Goal: Task Accomplishment & Management: Manage account settings

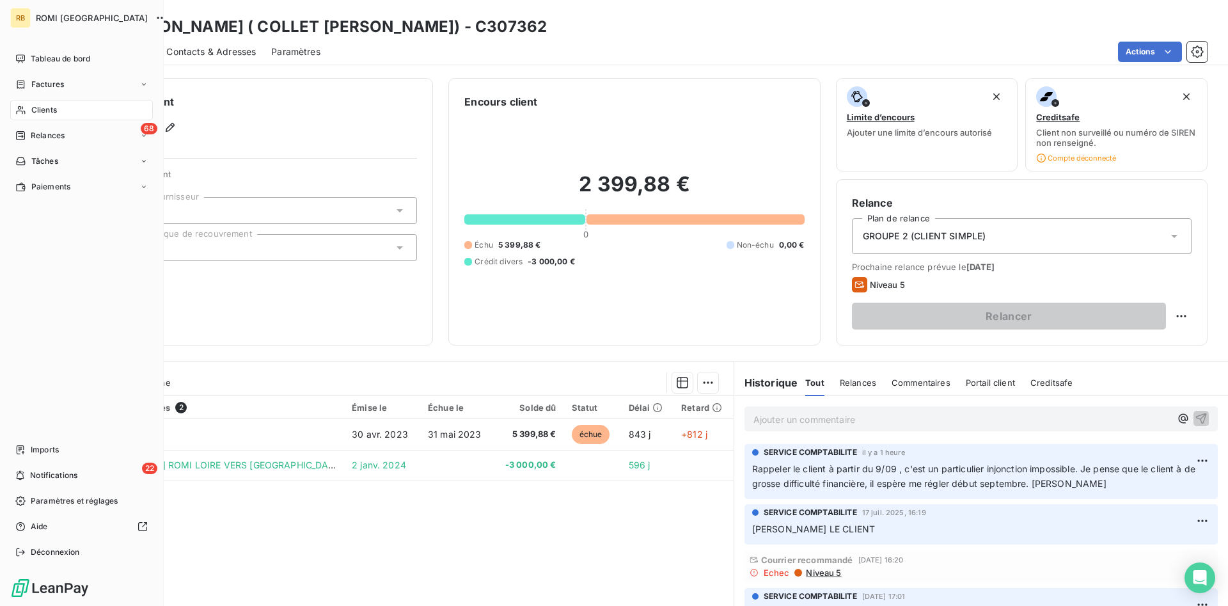
click at [33, 105] on span "Clients" at bounding box center [44, 110] width 26 height 12
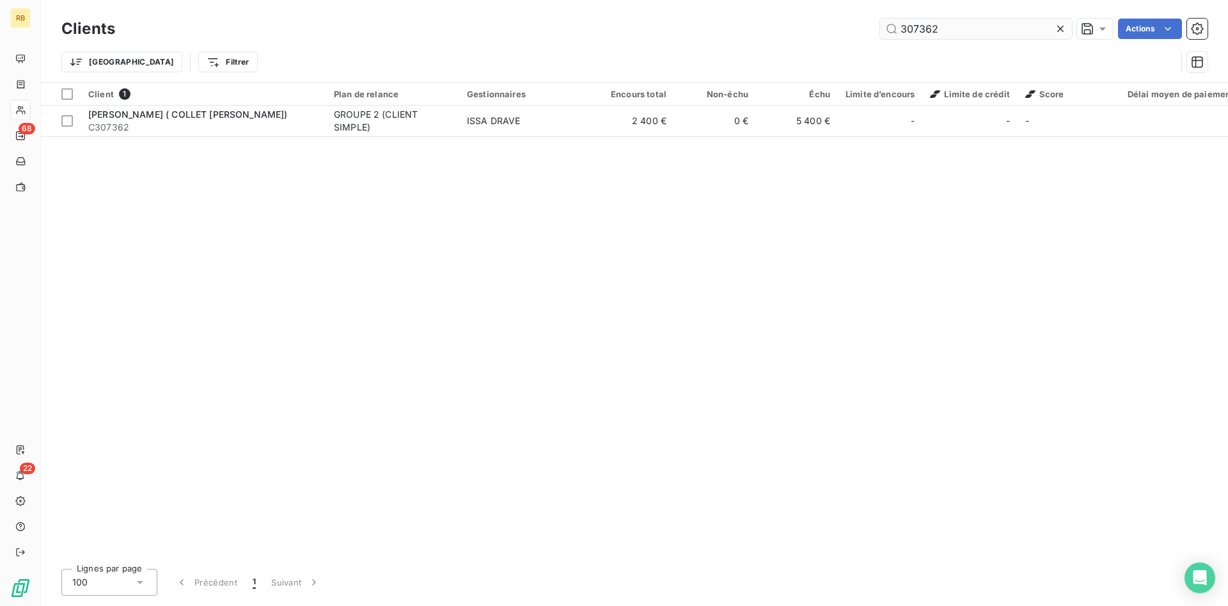
drag, startPoint x: 964, startPoint y: 29, endPoint x: 813, endPoint y: 31, distance: 151.0
click at [880, 31] on input "307362" at bounding box center [976, 29] width 192 height 20
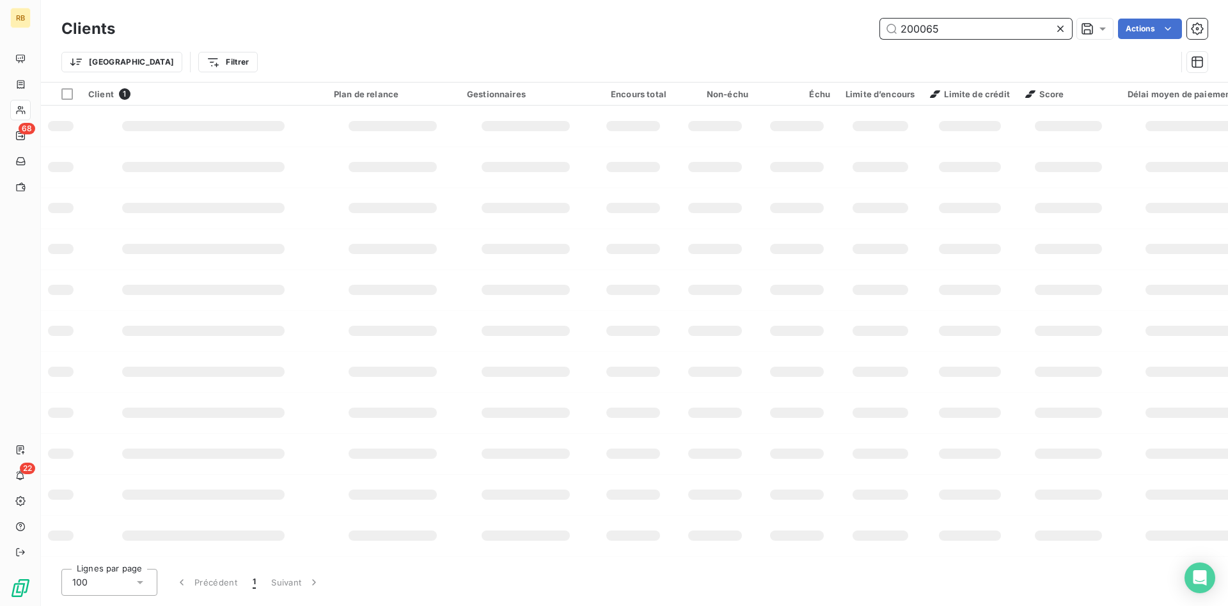
type input "200065"
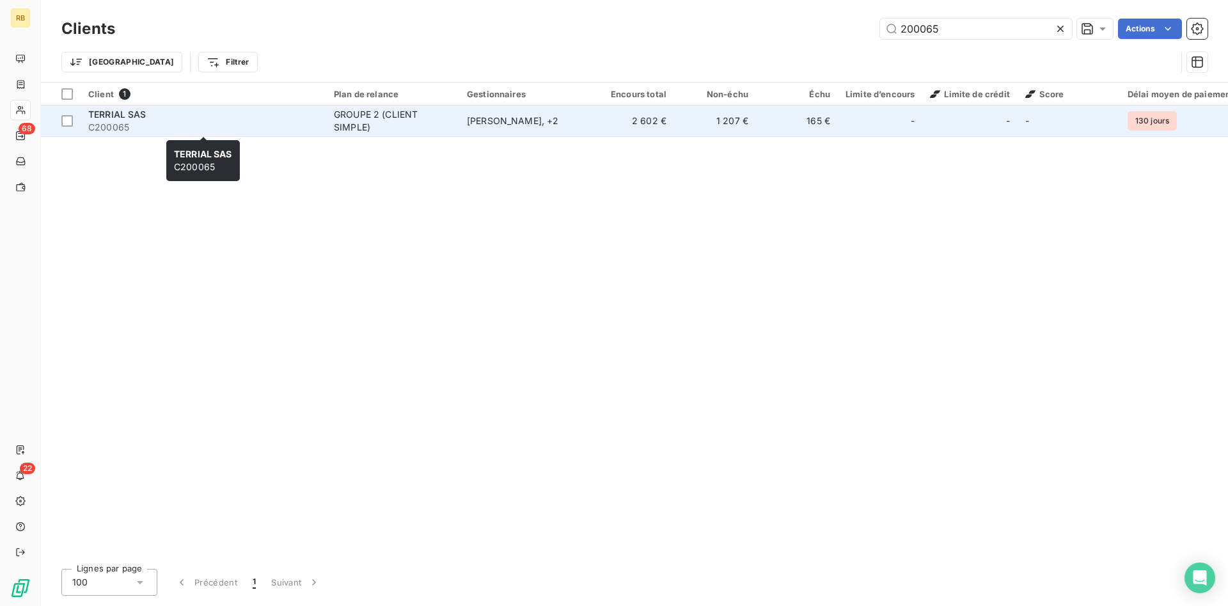
click at [186, 120] on div "TERRIAL SAS" at bounding box center [203, 114] width 230 height 13
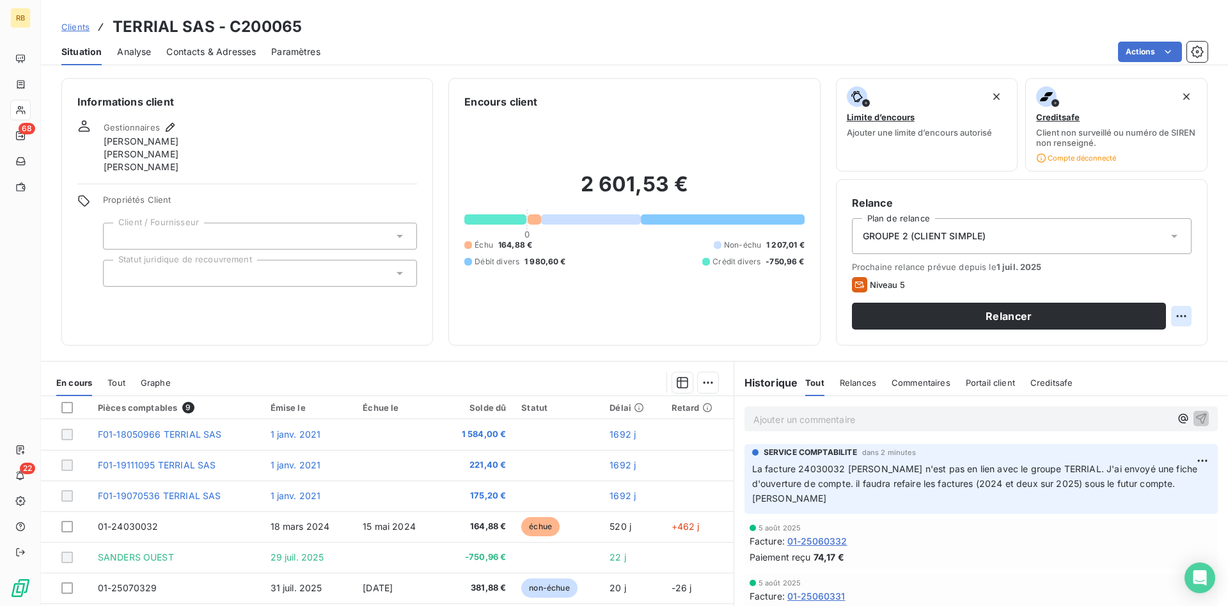
click at [1185, 312] on html "RB 68 22 Clients TERRIAL SAS - C200065 Situation Analyse Contacts & Adresses Pa…" at bounding box center [614, 303] width 1228 height 606
click at [1152, 342] on div "Replanifier cette action" at bounding box center [1129, 344] width 115 height 20
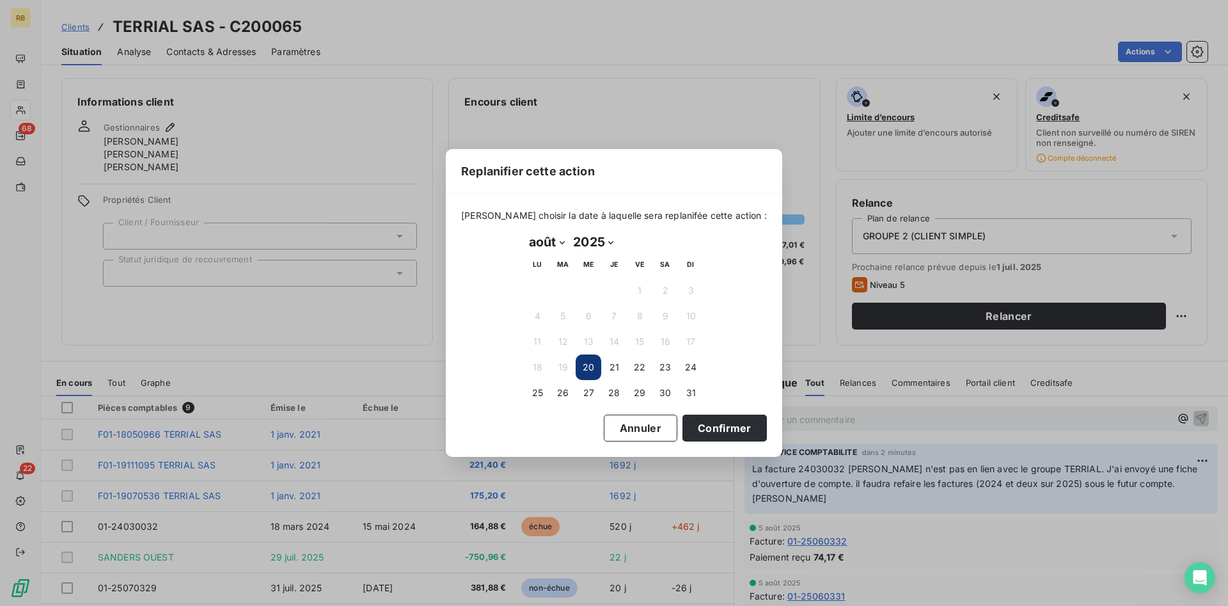
click at [525, 232] on select "janvier février mars avril mai juin juillet août septembre octobre novembre déc…" at bounding box center [547, 242] width 44 height 20
select select "8"
click option "septembre" at bounding box center [0, 0] width 0 height 0
click at [634, 290] on button "5" at bounding box center [640, 291] width 26 height 26
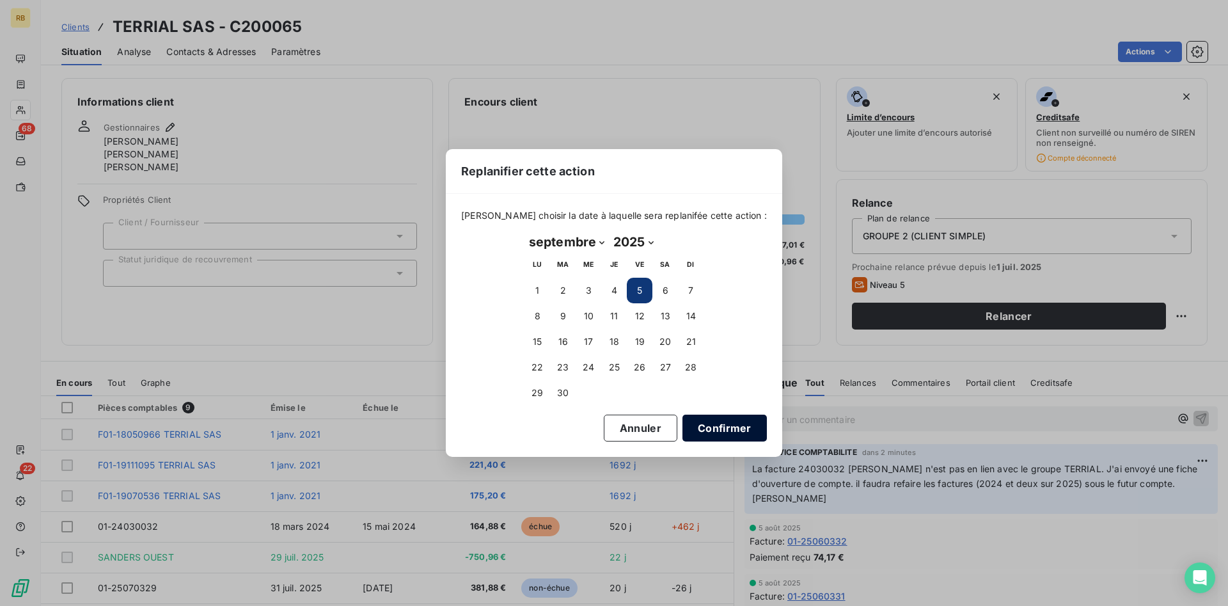
click at [683, 425] on button "Confirmer" at bounding box center [725, 428] width 84 height 27
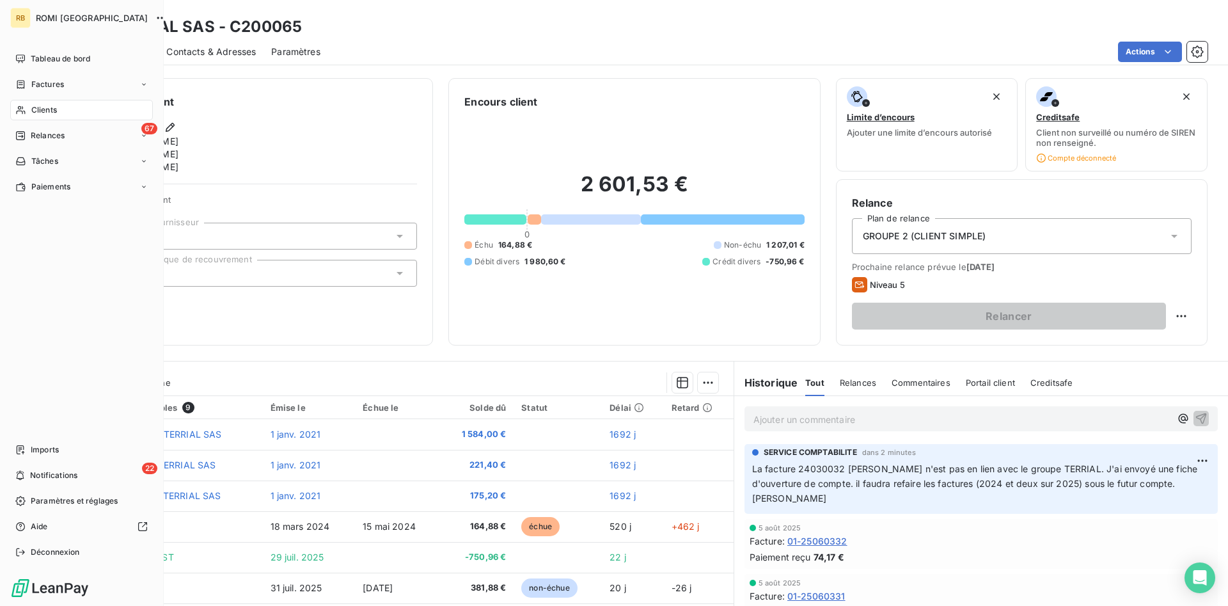
click at [29, 112] on div "Clients" at bounding box center [81, 110] width 143 height 20
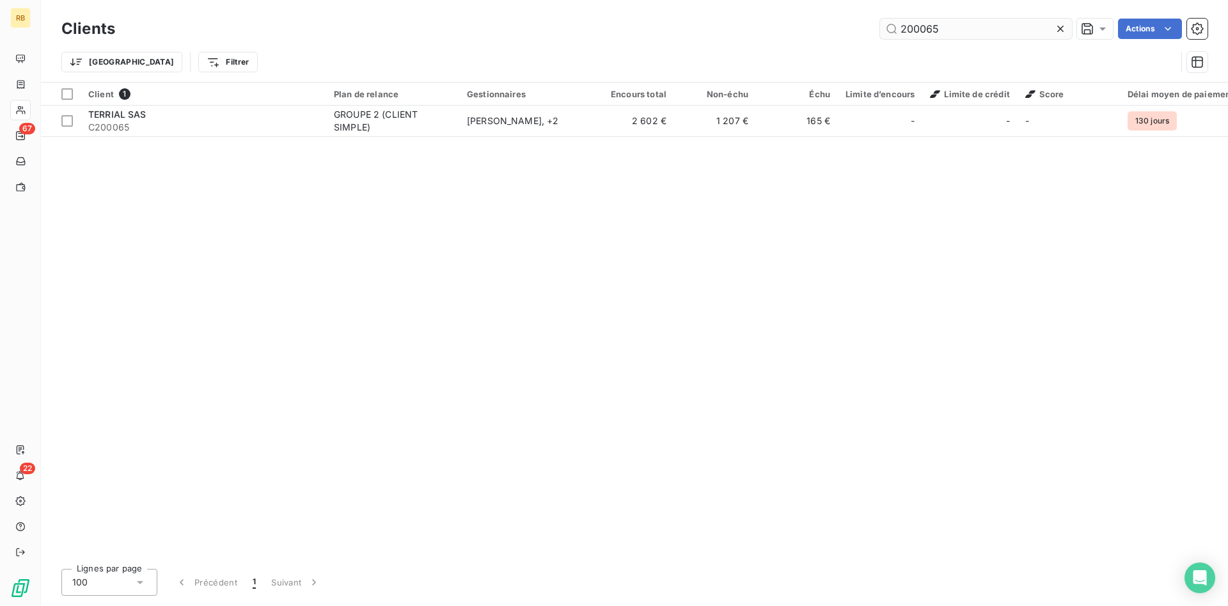
drag, startPoint x: 979, startPoint y: 28, endPoint x: 783, endPoint y: 28, distance: 196.4
click at [880, 28] on input "200065" at bounding box center [976, 29] width 192 height 20
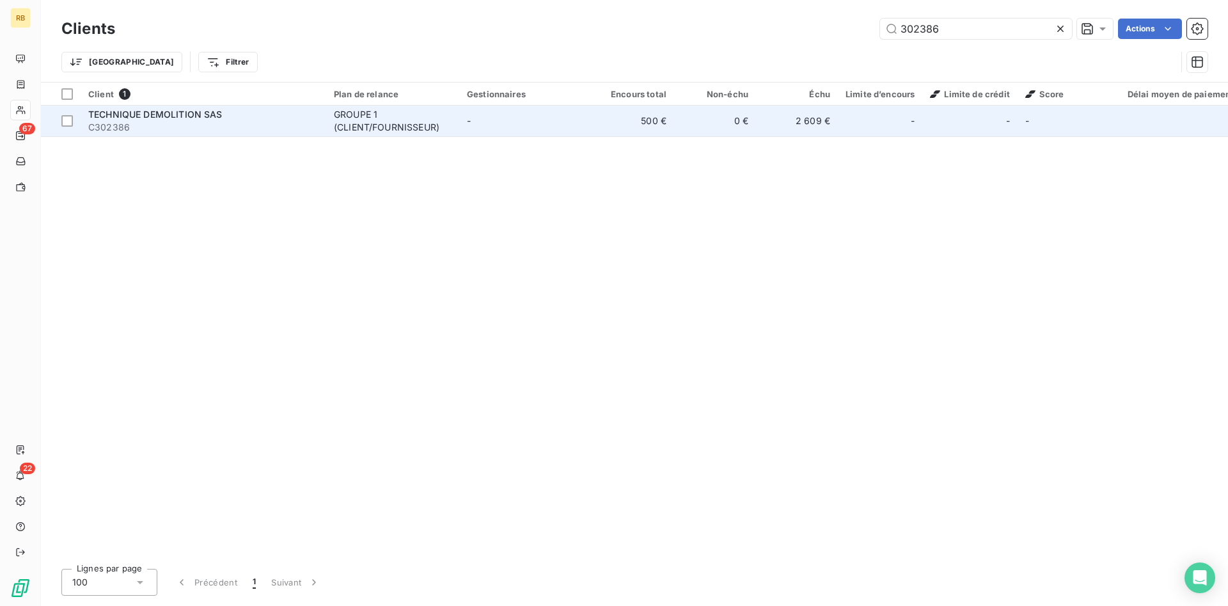
type input "302386"
click at [401, 113] on div "GROUPE 1 (CLIENT/FOURNISSEUR)" at bounding box center [393, 121] width 118 height 26
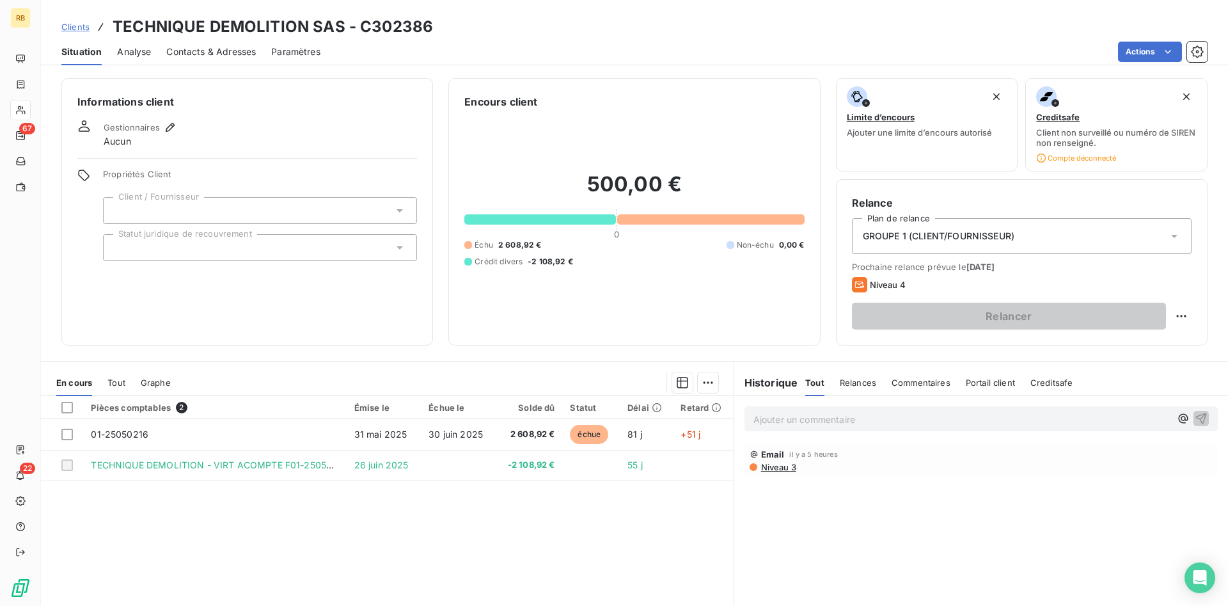
click at [812, 425] on p "Ajouter un commentaire ﻿" at bounding box center [962, 419] width 417 height 16
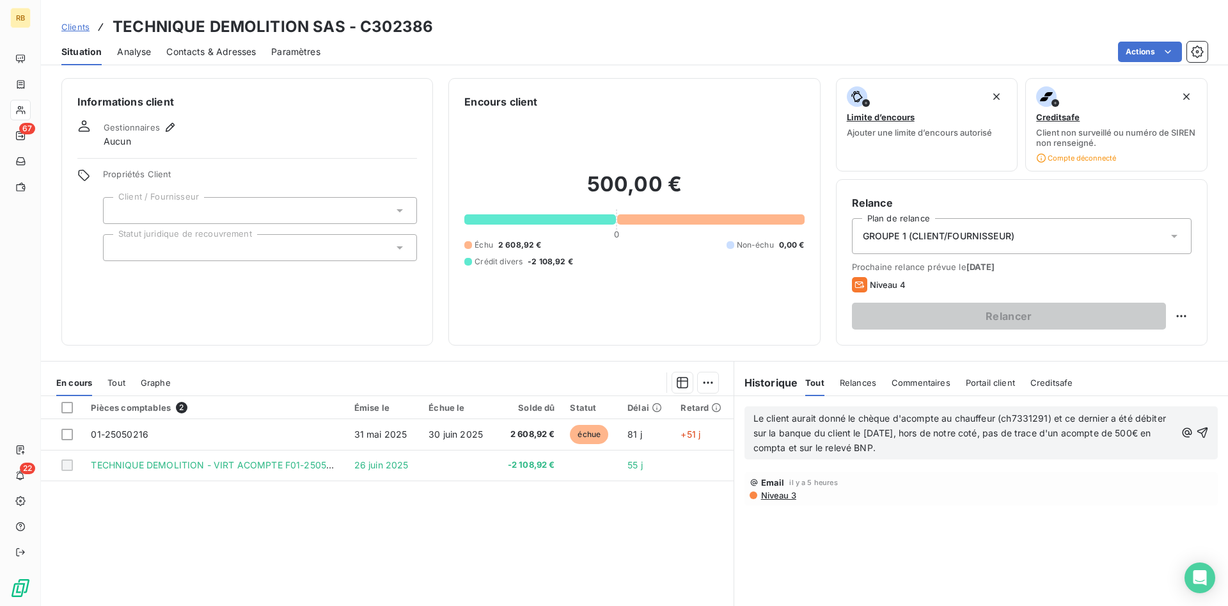
drag, startPoint x: 886, startPoint y: 446, endPoint x: 1148, endPoint y: 433, distance: 262.6
click at [1148, 433] on p "Le client aurait donné le chèque d'acompte au chauffeur (ch7331291) et ce derni…" at bounding box center [965, 433] width 422 height 44
click at [1154, 435] on p "Le client aurait donné le chèque d'acompte au chauffeur (ch7331291) et ce derni…" at bounding box center [965, 425] width 422 height 29
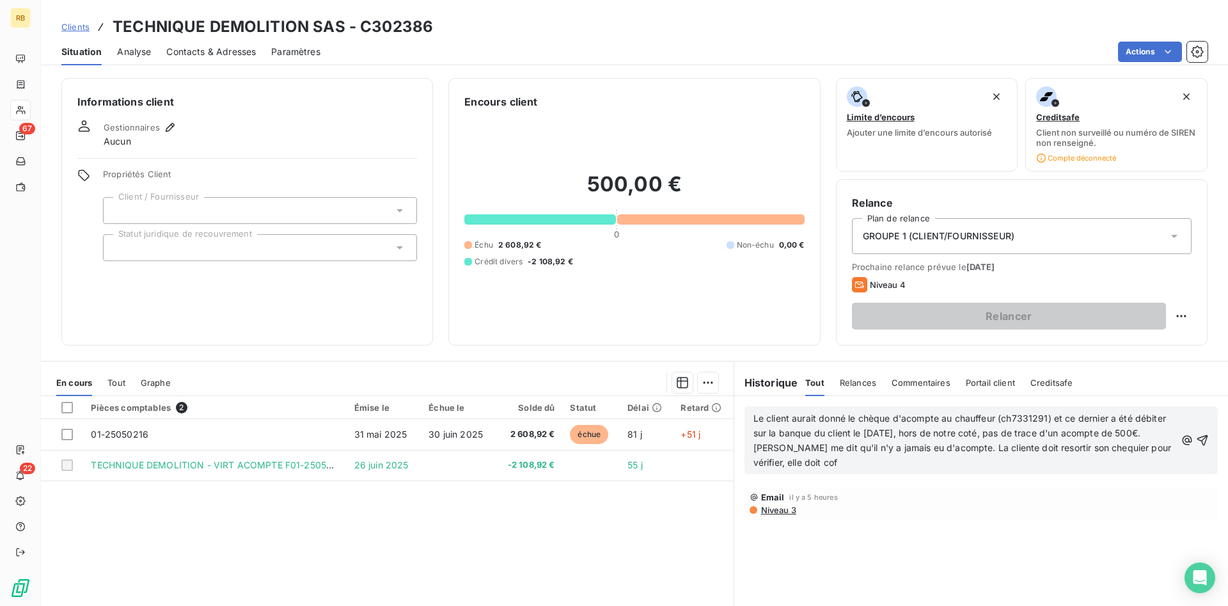
click at [844, 461] on p "Le client aurait donné le chèque d'acompte au chauffeur (ch7331291) et ce derni…" at bounding box center [965, 440] width 422 height 59
drag, startPoint x: 812, startPoint y: 461, endPoint x: 750, endPoint y: 459, distance: 62.7
click at [750, 459] on div "Le client aurait donné le chèque d'acompte au chauffeur (ch7331291) et ce derni…" at bounding box center [981, 440] width 473 height 68
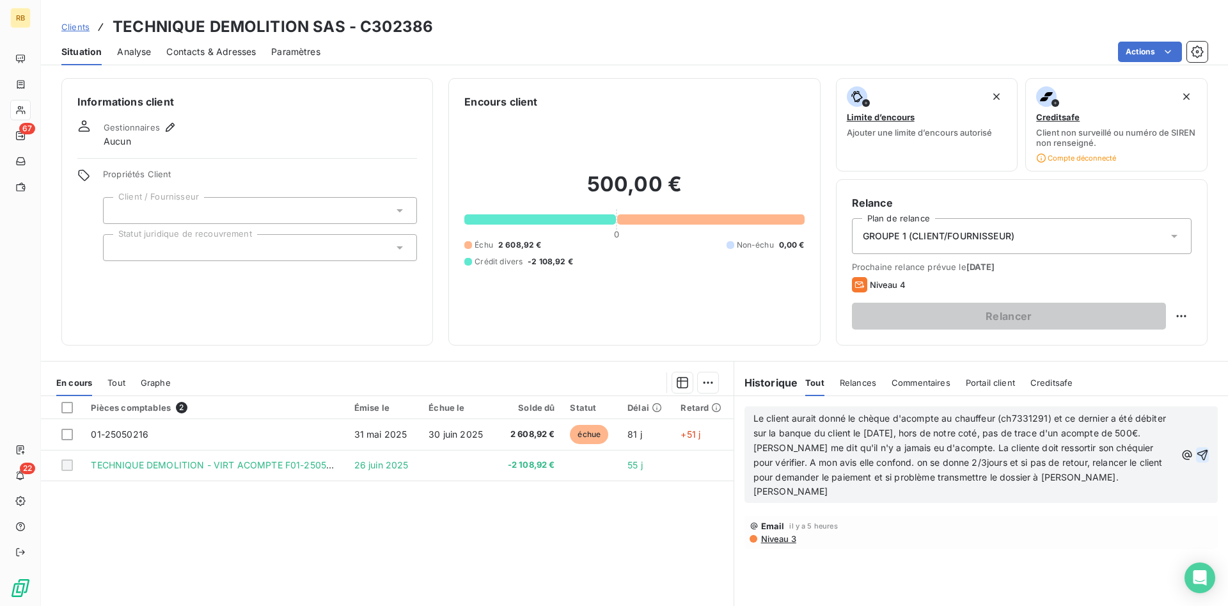
click at [1206, 448] on icon "button" at bounding box center [1202, 454] width 13 height 13
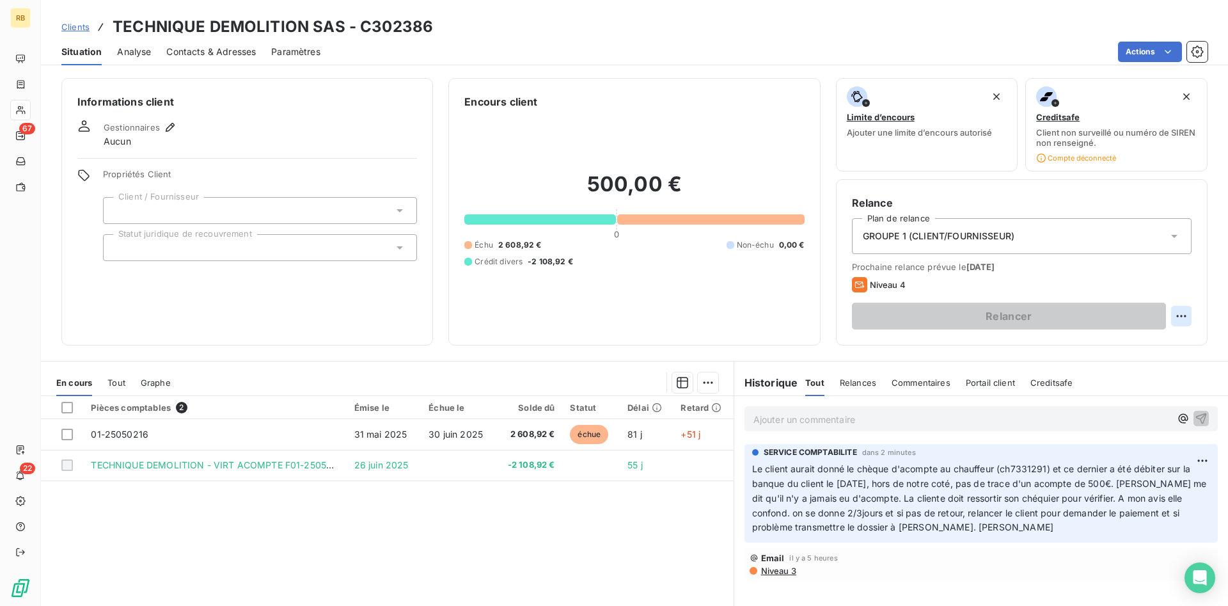
click at [1185, 321] on html "RB 67 22 Clients TECHNIQUE DEMOLITION SAS - C302386 Situation Analyse Contacts …" at bounding box center [614, 303] width 1228 height 606
click at [1146, 344] on div "Replanifier cette action" at bounding box center [1129, 344] width 115 height 20
select select "7"
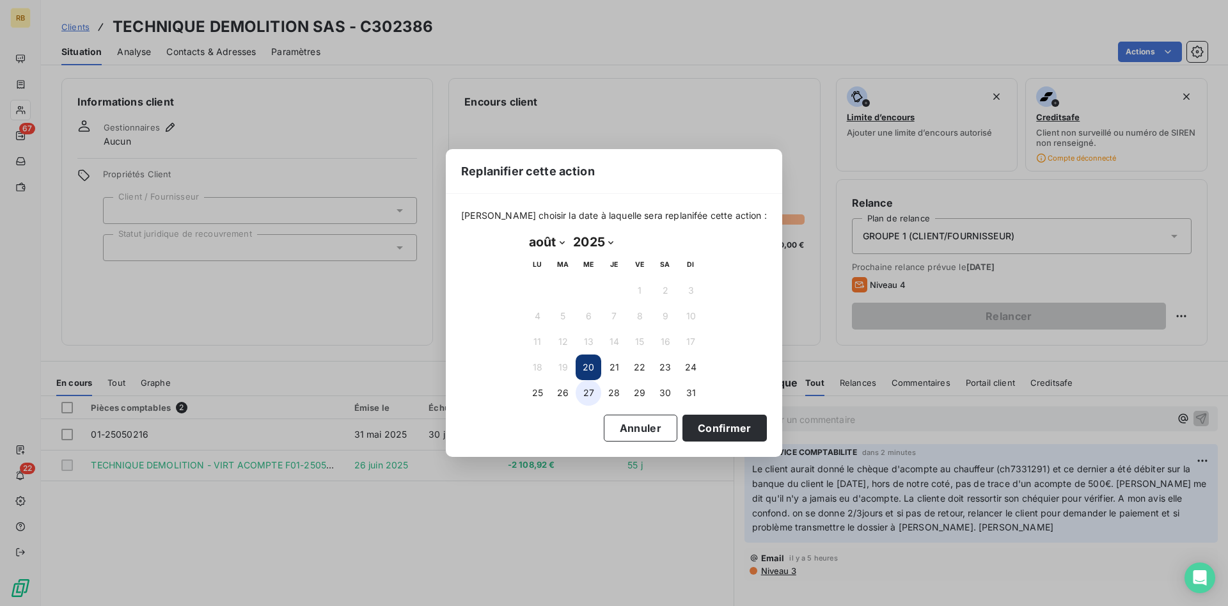
click at [587, 397] on button "27" at bounding box center [589, 393] width 26 height 26
click at [732, 429] on button "Confirmer" at bounding box center [725, 428] width 84 height 27
